Goal: Task Accomplishment & Management: Manage account settings

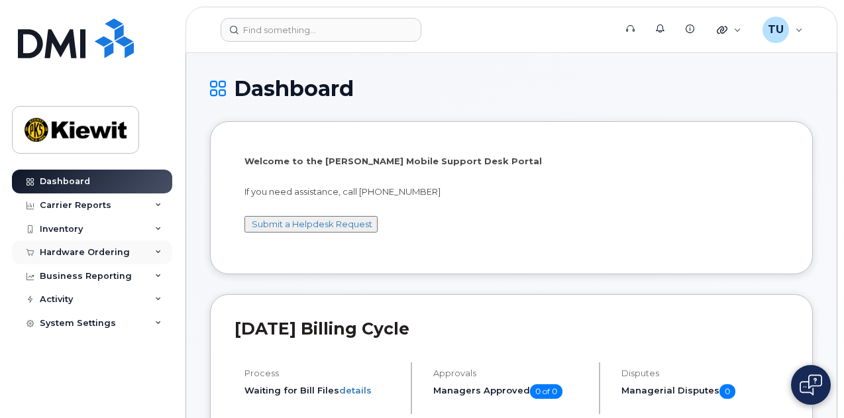
click at [63, 246] on div "Hardware Ordering" at bounding box center [92, 253] width 160 height 24
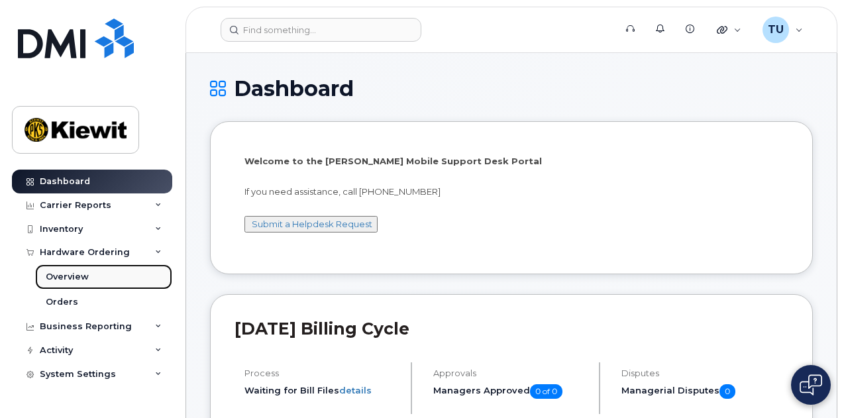
click at [105, 278] on link "Overview" at bounding box center [103, 276] width 137 height 25
click at [126, 201] on div "Carrier Reports" at bounding box center [92, 206] width 160 height 24
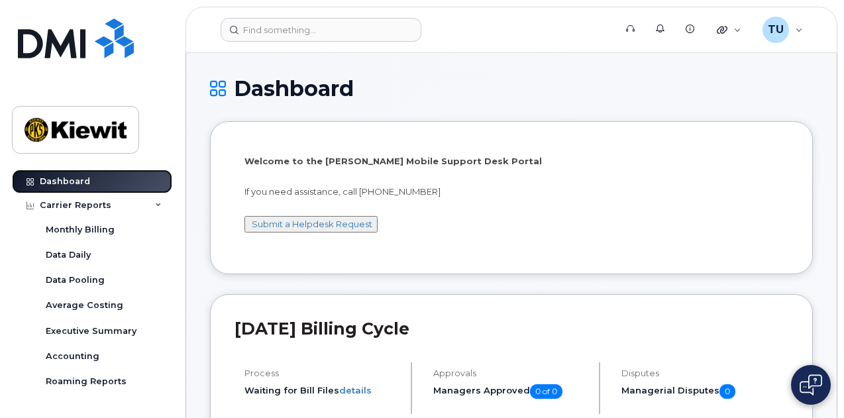
click at [119, 189] on link "Dashboard" at bounding box center [92, 182] width 160 height 24
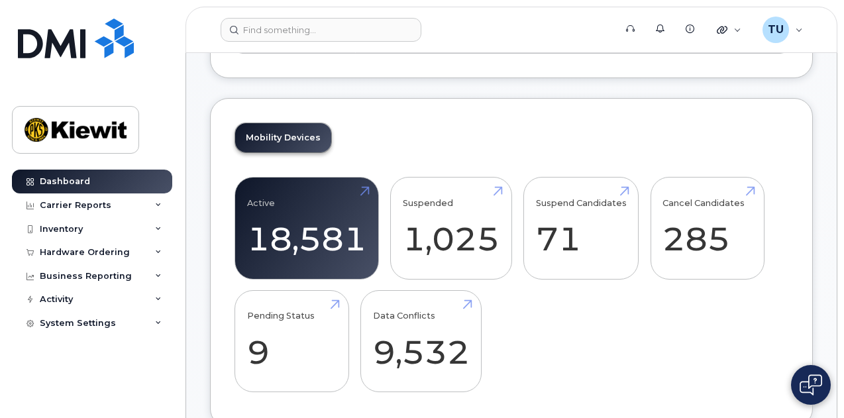
scroll to position [533, 0]
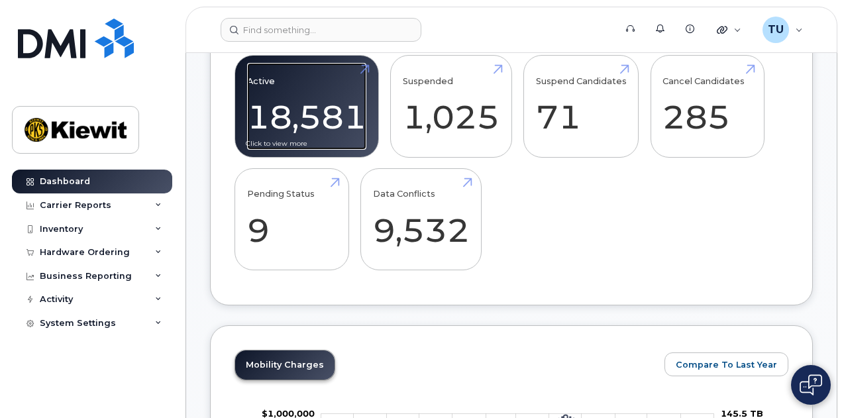
click at [337, 132] on link "Active 18,581" at bounding box center [306, 106] width 119 height 87
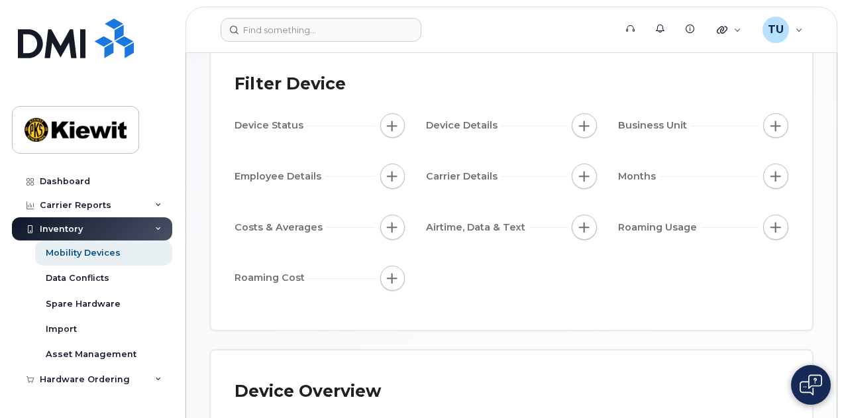
scroll to position [108, 0]
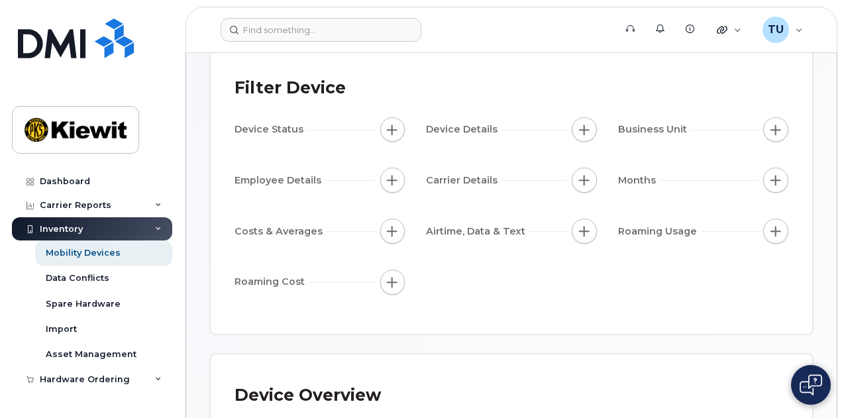
click at [668, 125] on span "Business Unit" at bounding box center [654, 130] width 73 height 14
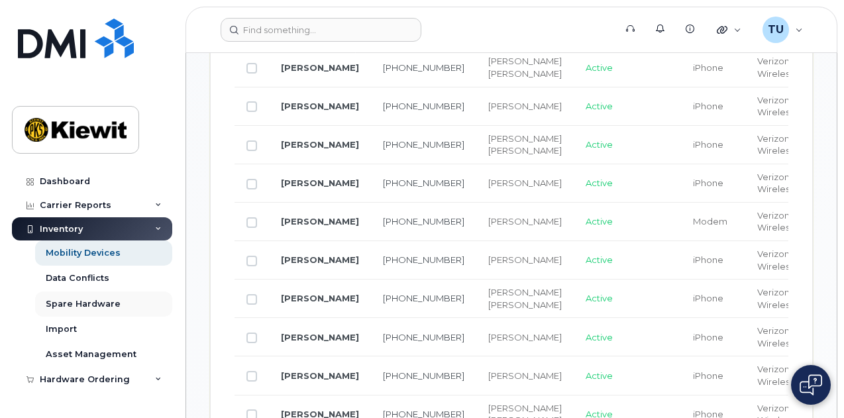
scroll to position [1145, 0]
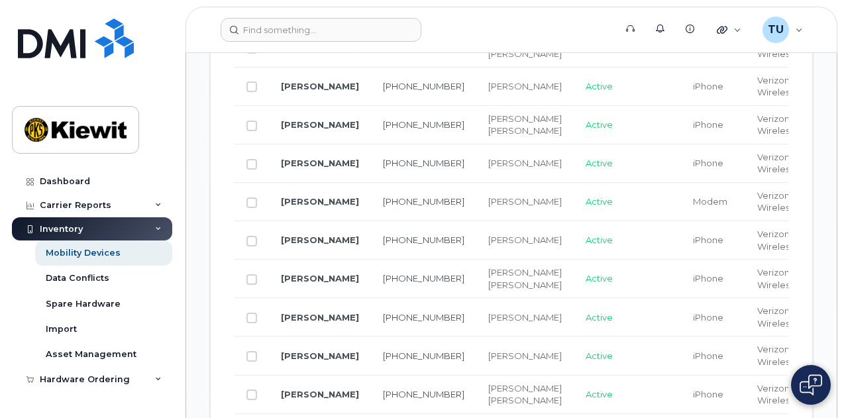
click at [130, 224] on div "Inventory" at bounding box center [92, 229] width 160 height 24
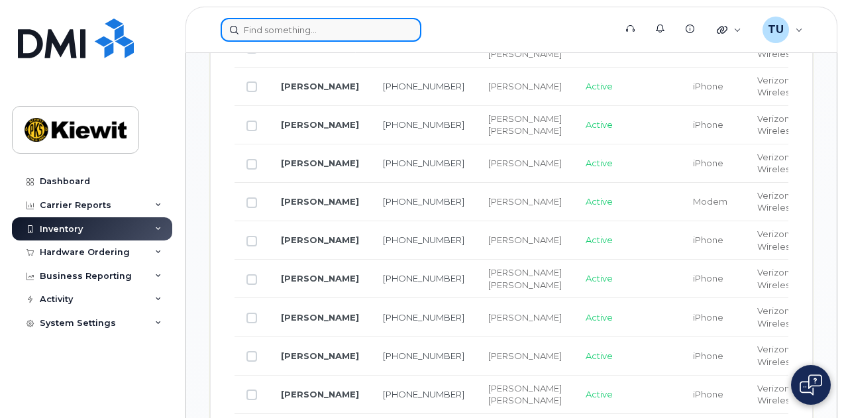
click at [323, 27] on input at bounding box center [321, 30] width 201 height 24
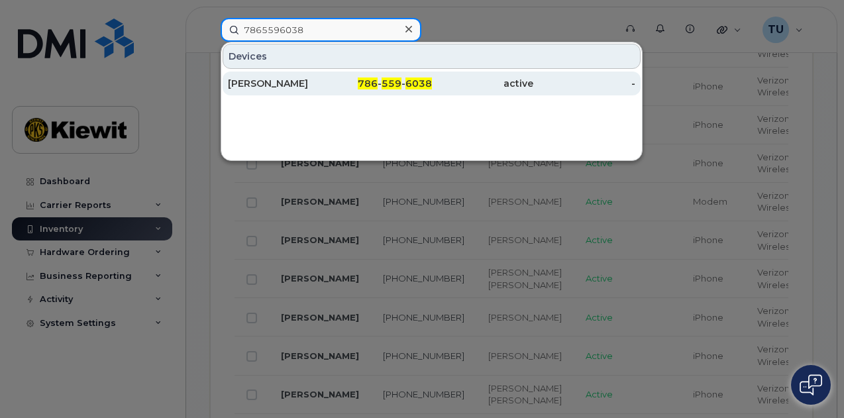
type input "7865596038"
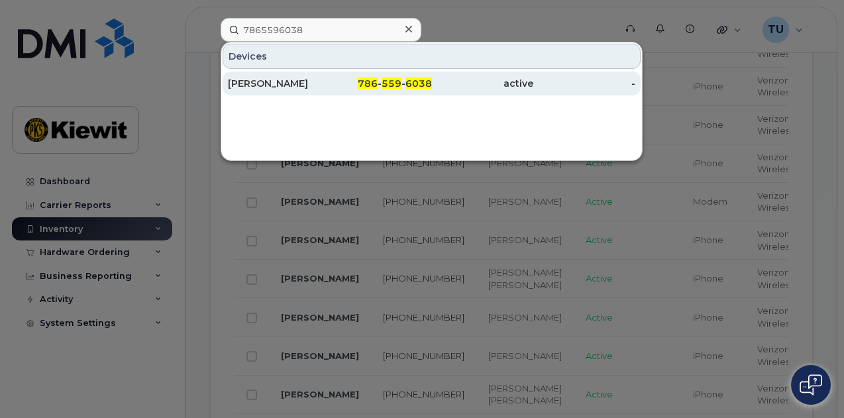
click at [337, 78] on div "786 - 559 - 6038" at bounding box center [381, 83] width 102 height 13
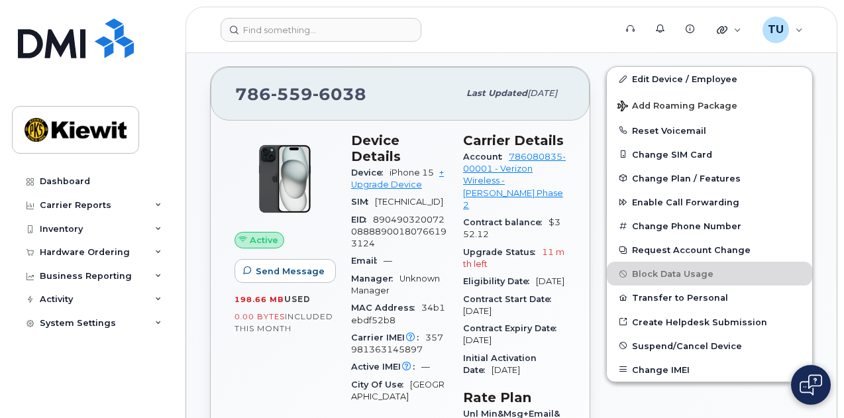
scroll to position [245, 0]
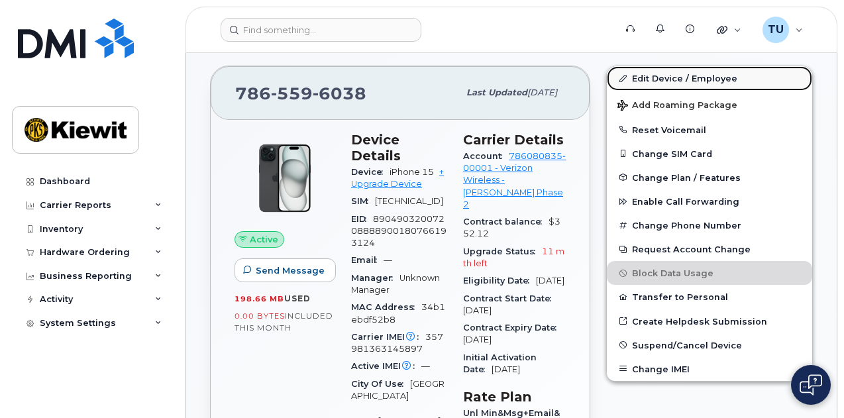
click at [660, 78] on link "Edit Device / Employee" at bounding box center [709, 78] width 205 height 24
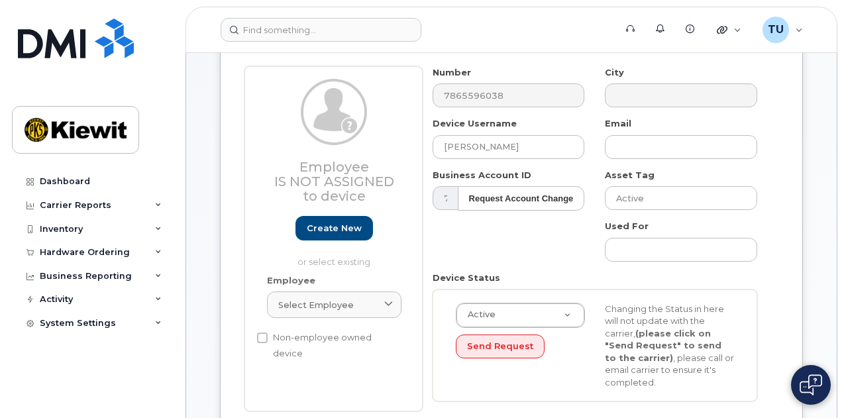
scroll to position [109, 0]
click at [384, 314] on link "Select employee" at bounding box center [334, 305] width 135 height 27
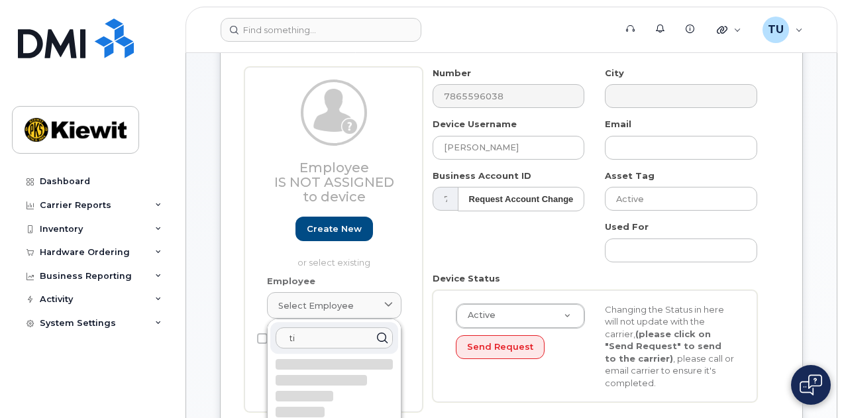
type input "t"
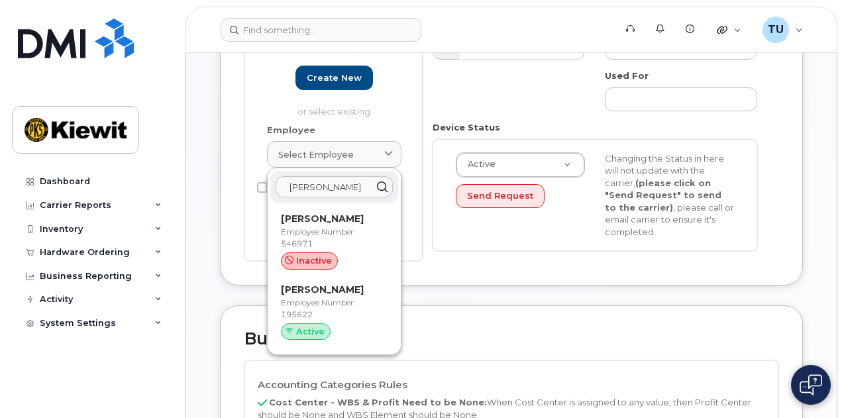
scroll to position [262, 0]
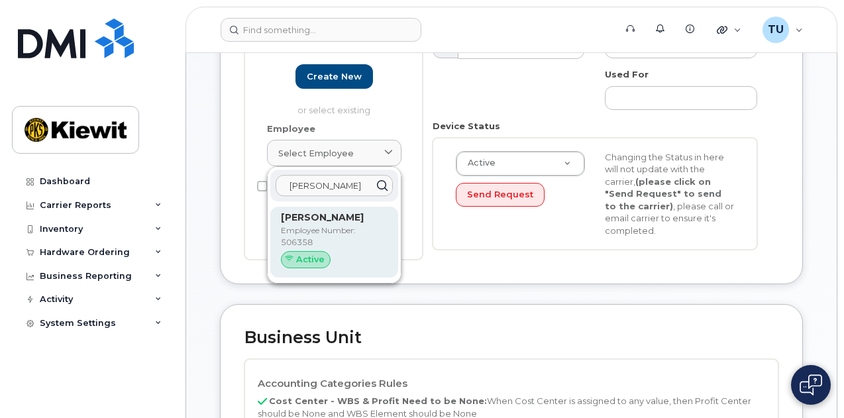
type input "timothy unger"
click at [357, 251] on div "Active" at bounding box center [334, 259] width 107 height 17
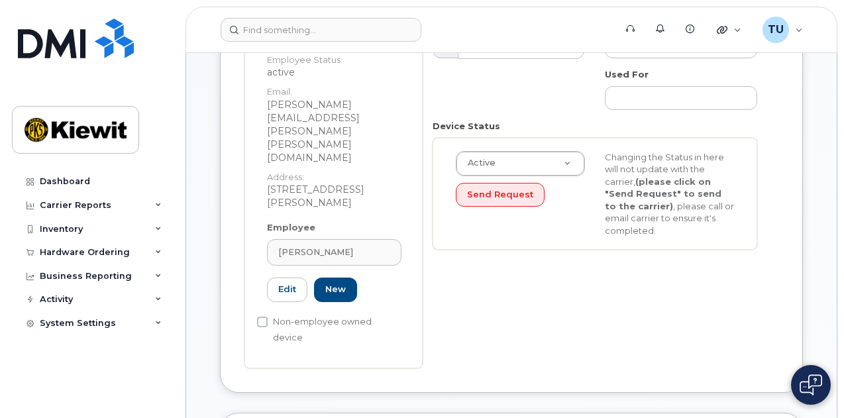
type input "[PERSON_NAME]"
type input "[PERSON_NAME][EMAIL_ADDRESS][PERSON_NAME][PERSON_NAME][DOMAIN_NAME]"
type input "506358"
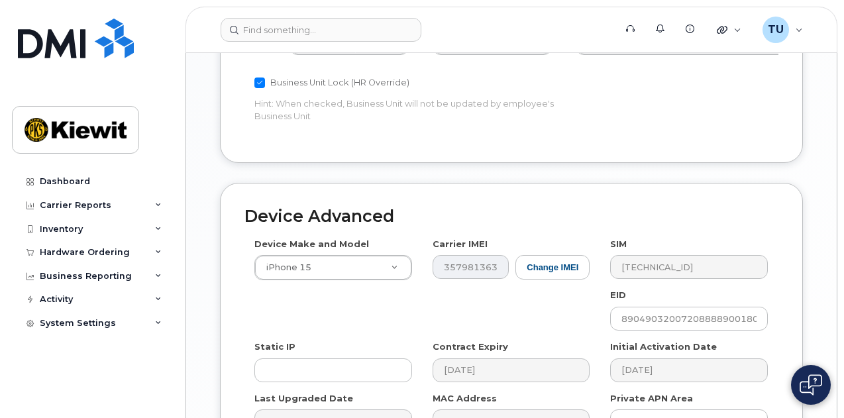
scroll to position [963, 0]
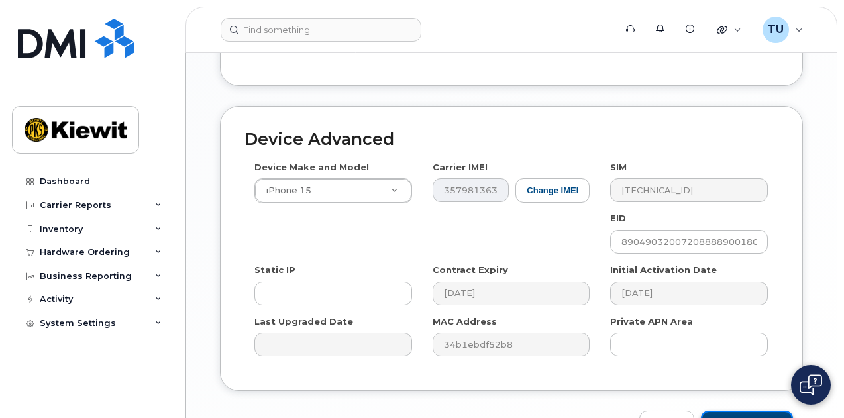
click at [745, 411] on input "Update Device" at bounding box center [747, 423] width 92 height 25
type input "Saving..."
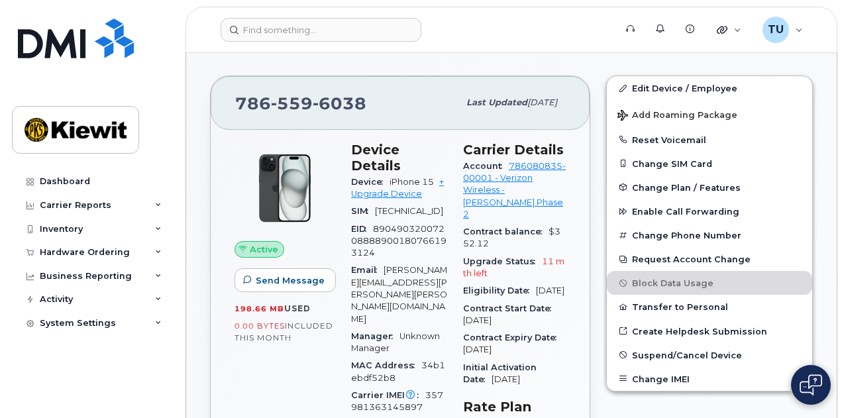
scroll to position [347, 0]
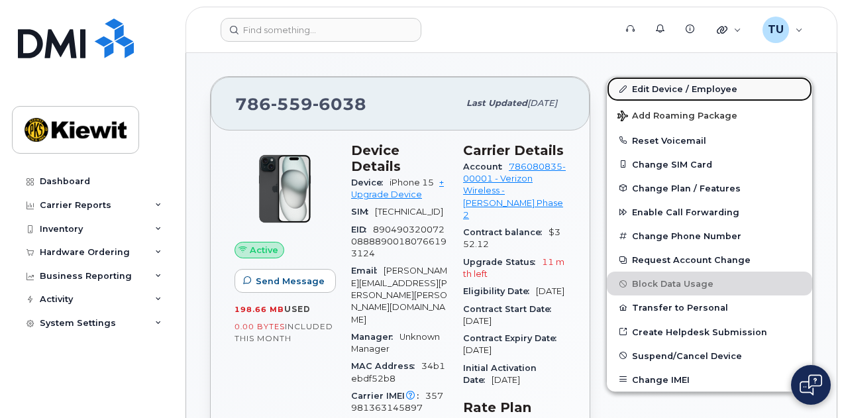
click at [683, 77] on link "Edit Device / Employee" at bounding box center [709, 89] width 205 height 24
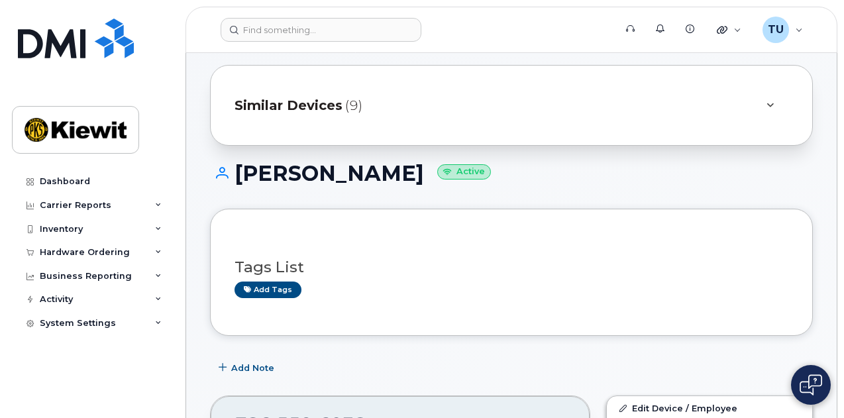
scroll to position [0, 0]
